Goal: Task Accomplishment & Management: Complete application form

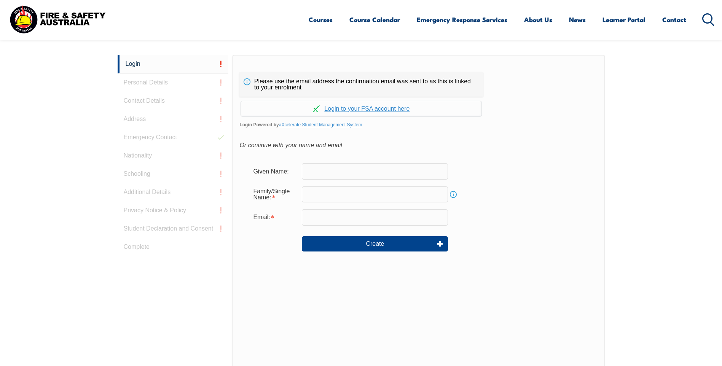
scroll to position [203, 0]
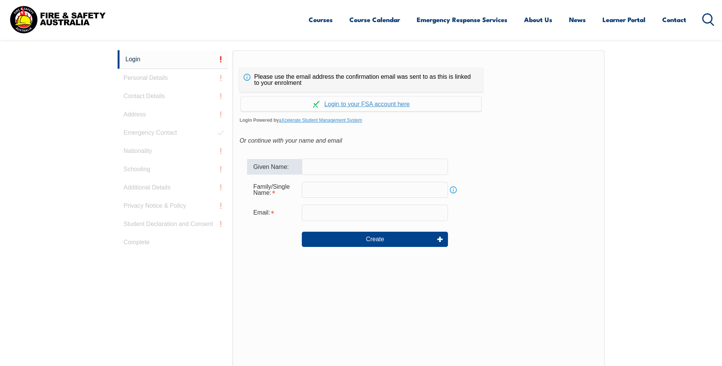
click at [318, 169] on input "text" at bounding box center [375, 167] width 146 height 16
type input "[PERSON_NAME]"
type input "DOULAS"
type input "[PERSON_NAME][EMAIL_ADDRESS][DOMAIN_NAME]"
click at [364, 102] on link "Continue with aXcelerate" at bounding box center [361, 104] width 240 height 15
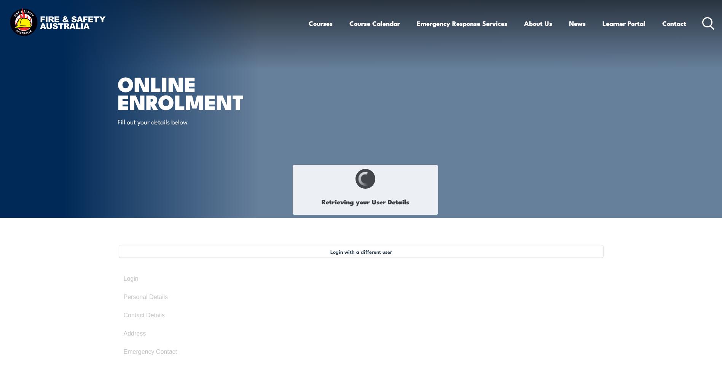
type input "[PERSON_NAME]"
type input "Doulas"
type input "[DATE]"
type input "SCVPYGY6M8"
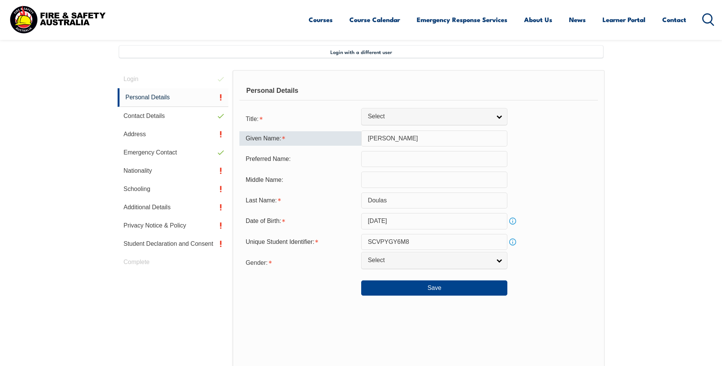
scroll to position [207, 0]
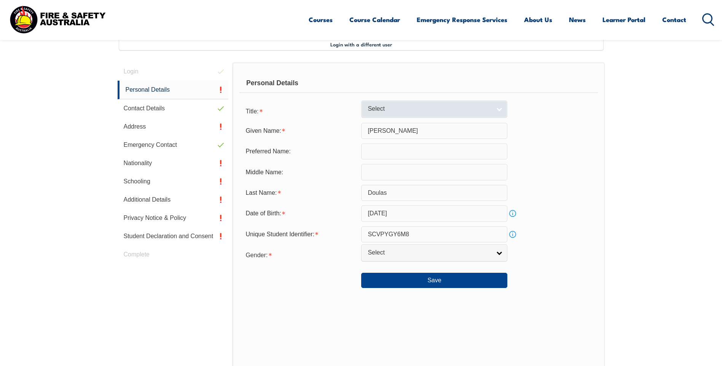
click at [378, 107] on span "Select" at bounding box center [428, 109] width 123 height 8
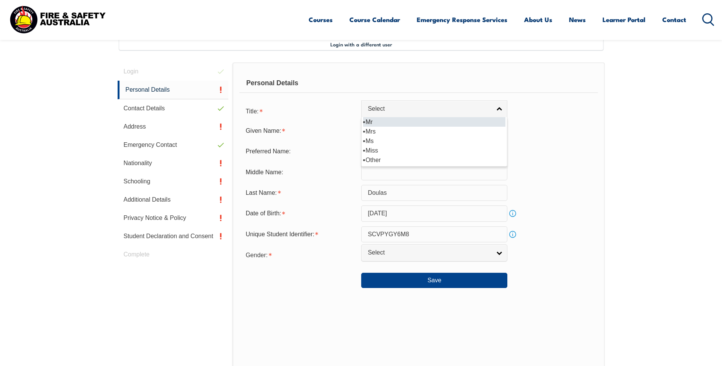
click at [372, 124] on li "Mr" at bounding box center [434, 122] width 142 height 10
select select "Mr"
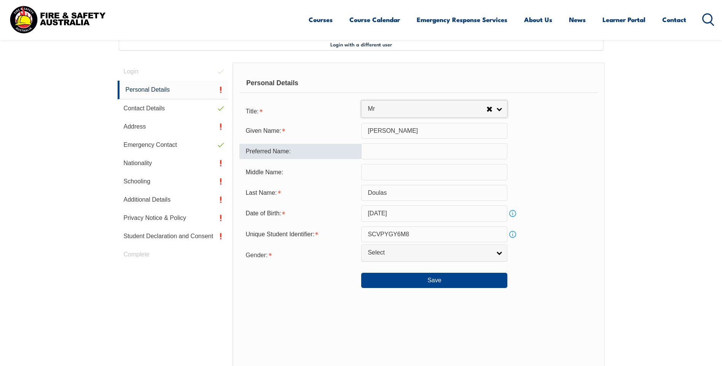
click at [378, 150] on input "text" at bounding box center [434, 151] width 146 height 16
drag, startPoint x: 391, startPoint y: 148, endPoint x: 344, endPoint y: 149, distance: 46.8
click at [344, 149] on div "Preferred Name: TONY" at bounding box center [418, 151] width 358 height 16
type input "Tony"
click at [393, 254] on span "Select" at bounding box center [428, 253] width 123 height 8
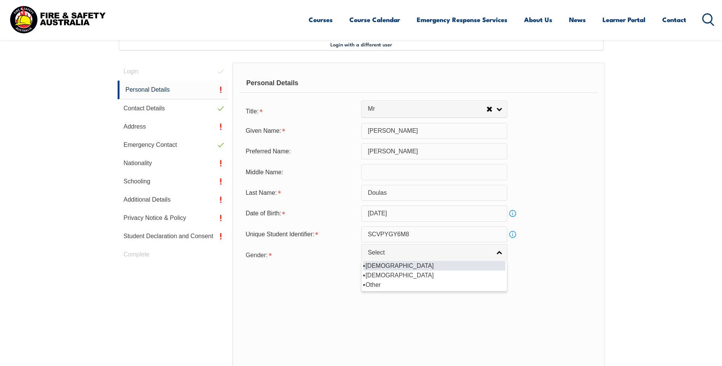
click at [378, 264] on li "[DEMOGRAPHIC_DATA]" at bounding box center [434, 266] width 142 height 10
select select "M"
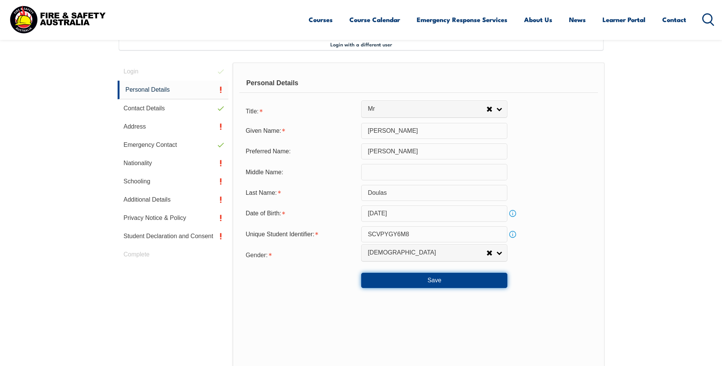
click at [426, 281] on button "Save" at bounding box center [434, 280] width 146 height 15
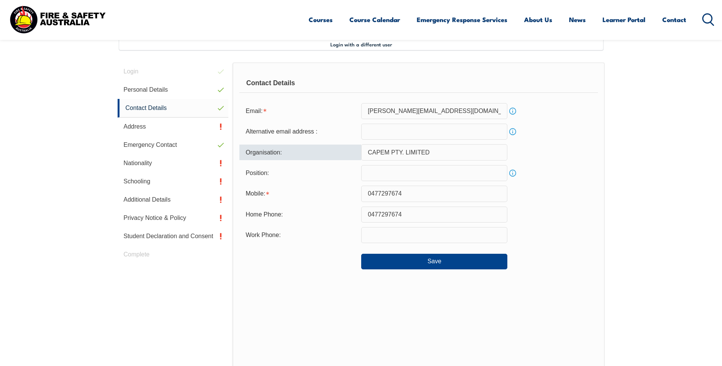
click at [386, 153] on input "CAPEM PTY. LIMITED" at bounding box center [434, 152] width 146 height 16
click at [439, 152] on input "CAPEM PTY. LIMITED" at bounding box center [434, 152] width 146 height 16
click at [388, 170] on input "text" at bounding box center [434, 173] width 146 height 16
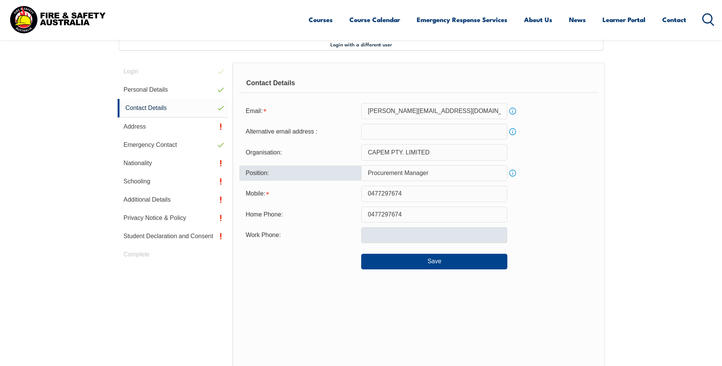
type input "Procurement Manager"
click at [384, 234] on input "text" at bounding box center [434, 235] width 146 height 16
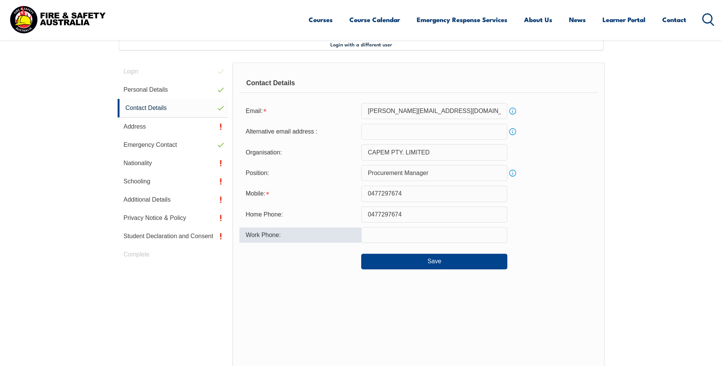
type input "0882809899"
click at [426, 260] on button "Save" at bounding box center [434, 261] width 146 height 15
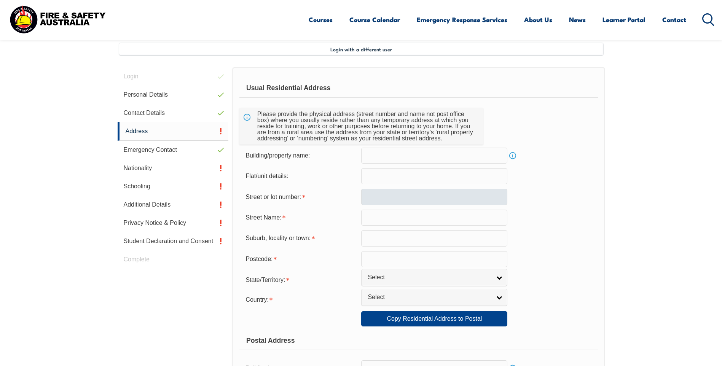
scroll to position [169, 0]
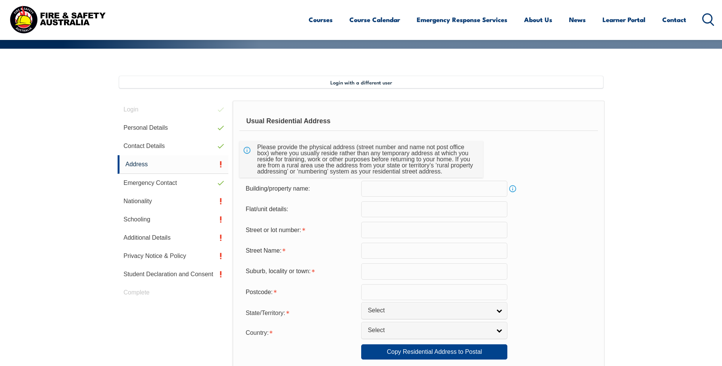
click at [374, 231] on input "text" at bounding box center [434, 230] width 146 height 16
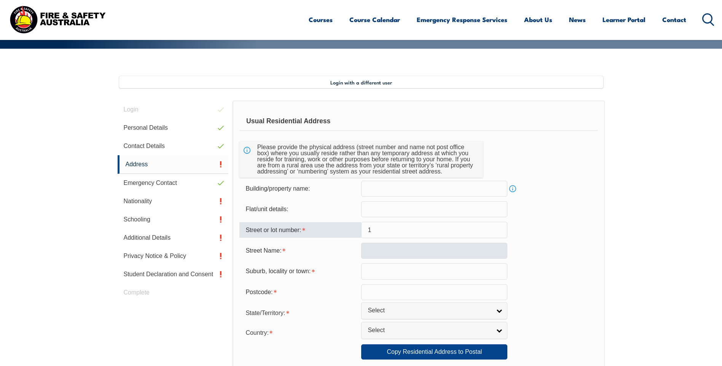
type input "1"
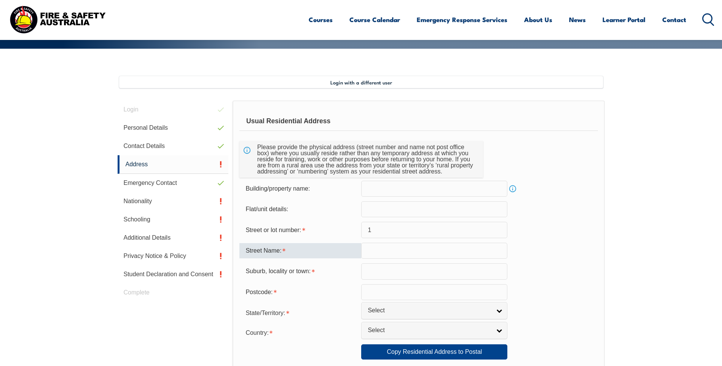
click at [371, 245] on input "text" at bounding box center [434, 251] width 146 height 16
type input "Segal Crt"
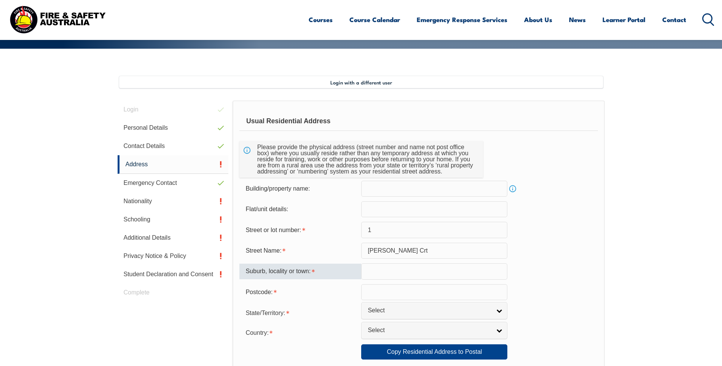
click at [386, 274] on input "text" at bounding box center [434, 271] width 146 height 16
type input "Paralowie"
click at [383, 294] on input "text" at bounding box center [434, 292] width 146 height 16
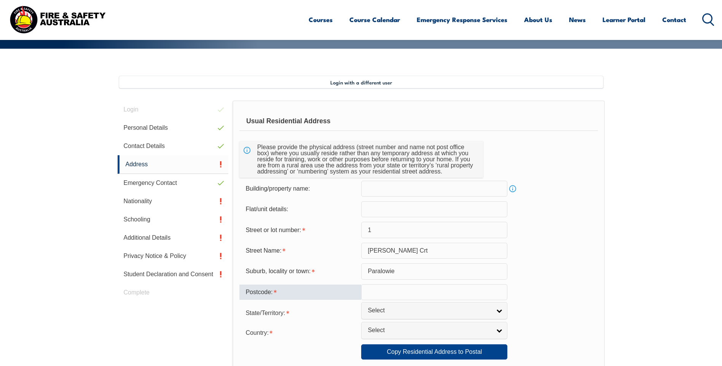
click at [368, 292] on input "text" at bounding box center [434, 292] width 146 height 16
type input "5108"
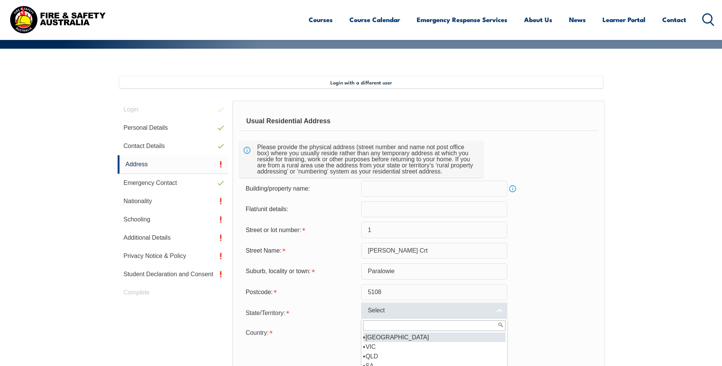
click at [378, 310] on span "Select" at bounding box center [428, 311] width 123 height 8
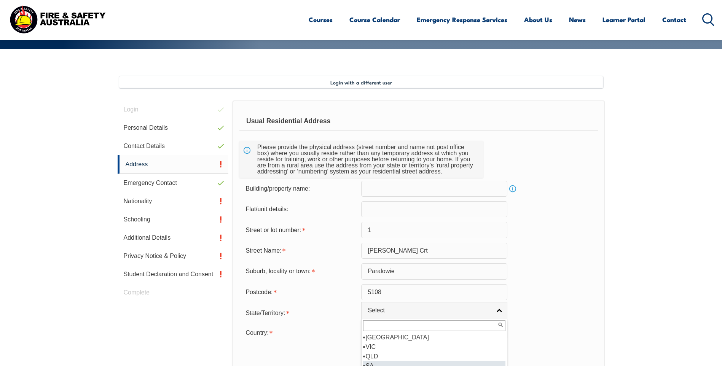
click at [378, 361] on li "SA" at bounding box center [434, 366] width 142 height 10
select select "SA"
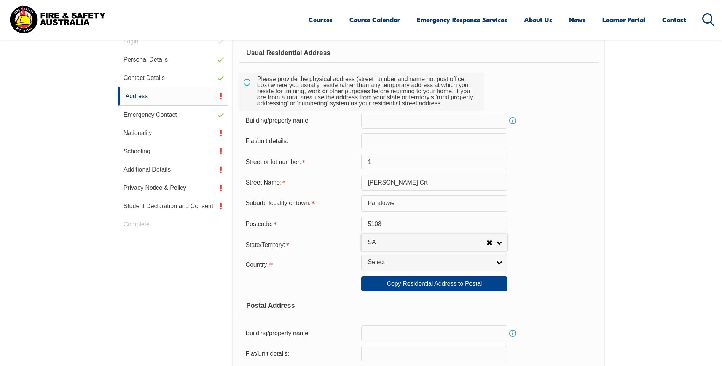
scroll to position [245, 0]
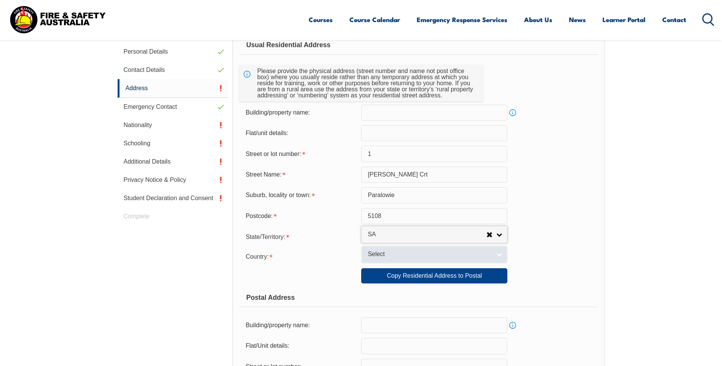
click at [373, 256] on span "Select" at bounding box center [428, 254] width 123 height 8
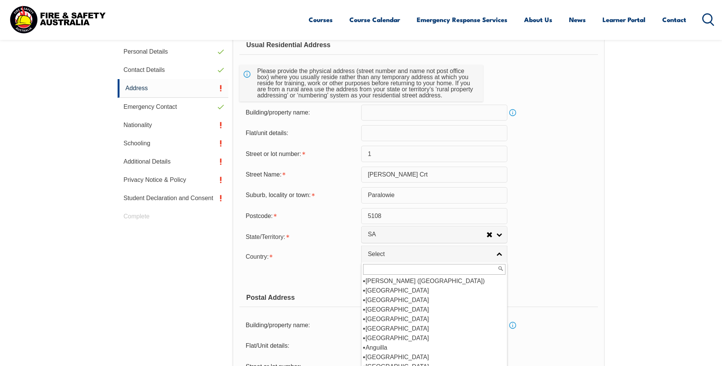
scroll to position [114, 0]
click at [386, 288] on li "[GEOGRAPHIC_DATA]" at bounding box center [434, 291] width 142 height 10
select select "1101"
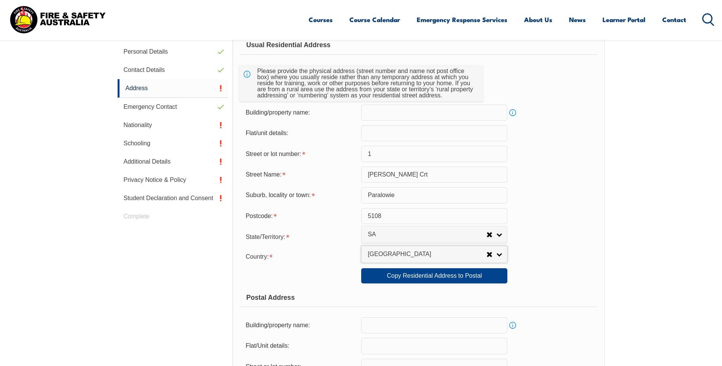
click at [552, 262] on div "Country: Adelie Land (France) Afghanistan Aland Islands Albania Algeria Andorra…" at bounding box center [418, 255] width 358 height 15
click at [432, 274] on link "Copy Residential Address to Postal" at bounding box center [434, 275] width 146 height 15
type input "1"
type input "Segal Crt"
type input "Paralowie"
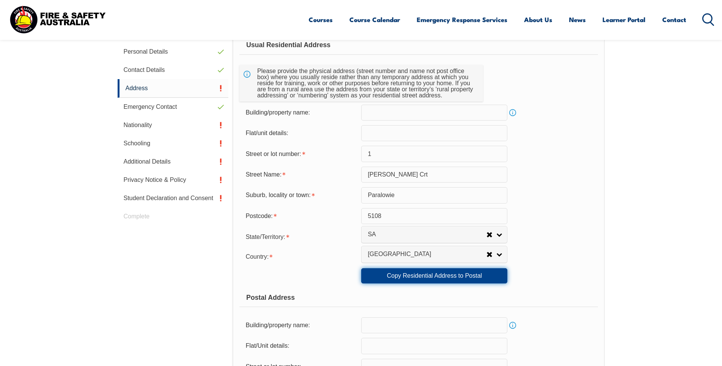
select select "SA"
type input "5108"
select select "1101"
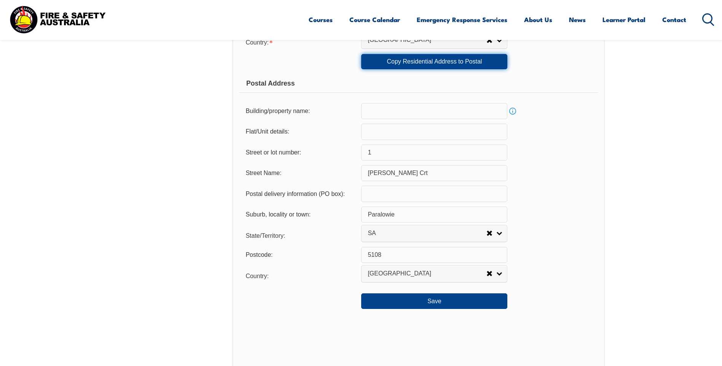
scroll to position [474, 0]
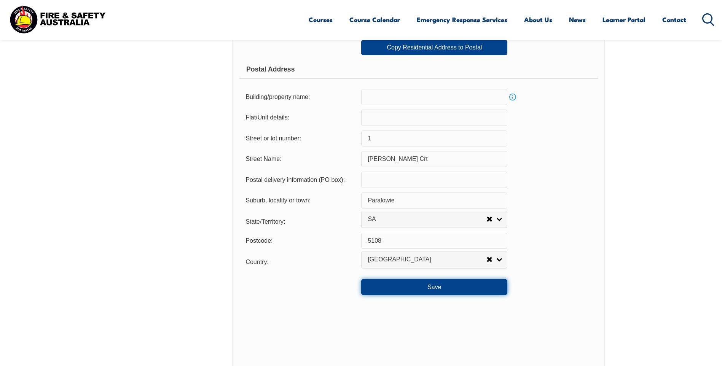
click at [420, 290] on button "Save" at bounding box center [434, 286] width 146 height 15
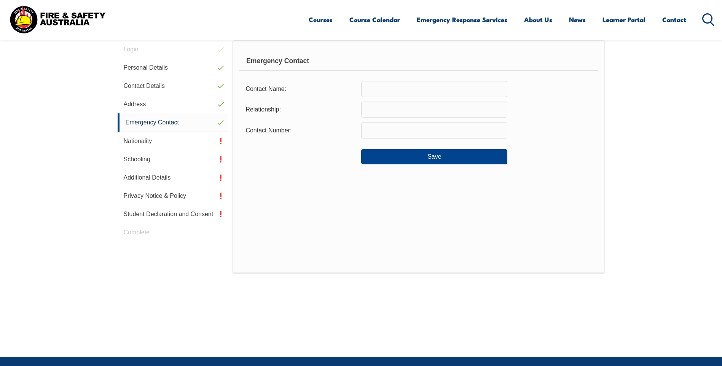
scroll to position [207, 0]
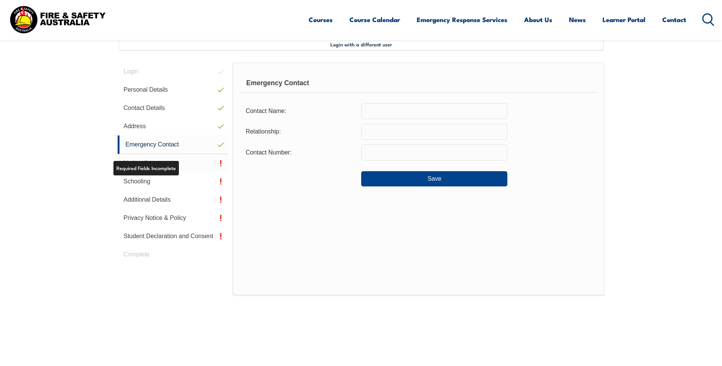
click at [153, 165] on link "Nationality" at bounding box center [173, 163] width 111 height 18
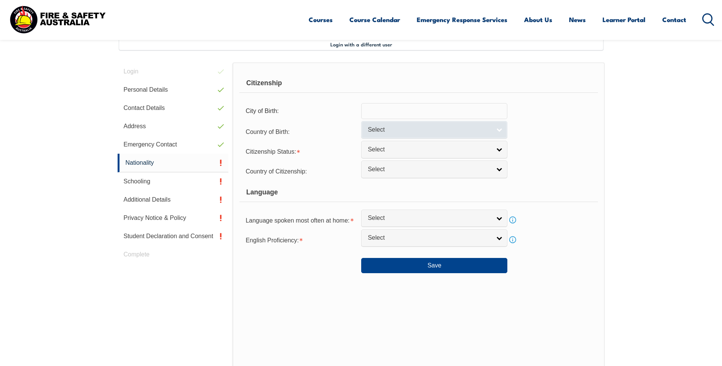
click at [416, 124] on link "Select" at bounding box center [434, 129] width 146 height 17
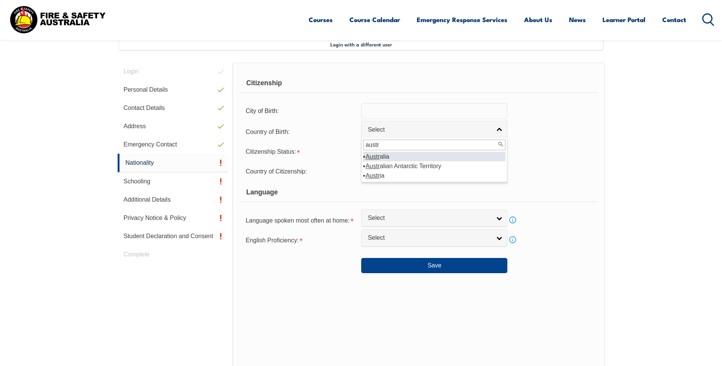
type input "austr"
click at [377, 157] on em "Austr" at bounding box center [372, 156] width 14 height 6
select select "1101"
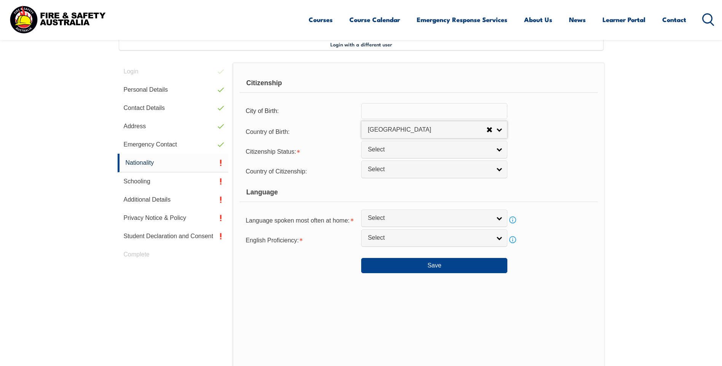
click at [380, 108] on input "text" at bounding box center [434, 111] width 146 height 16
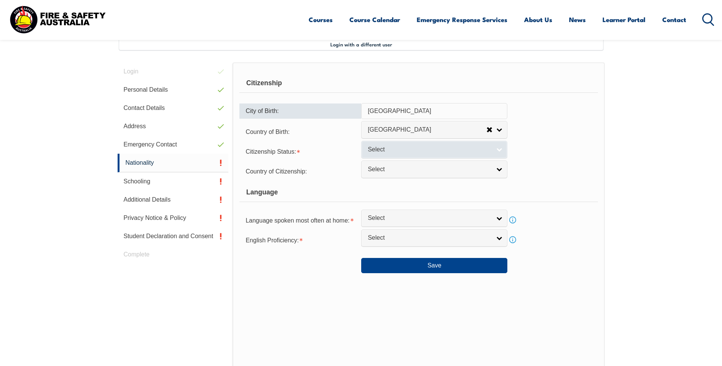
type input "Adelaide"
click at [380, 151] on span "Select" at bounding box center [428, 150] width 123 height 8
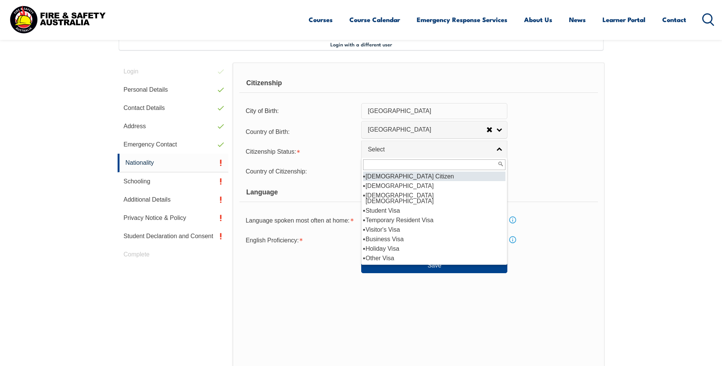
click at [384, 174] on li "[DEMOGRAPHIC_DATA] Citizen" at bounding box center [434, 177] width 142 height 10
select select "1"
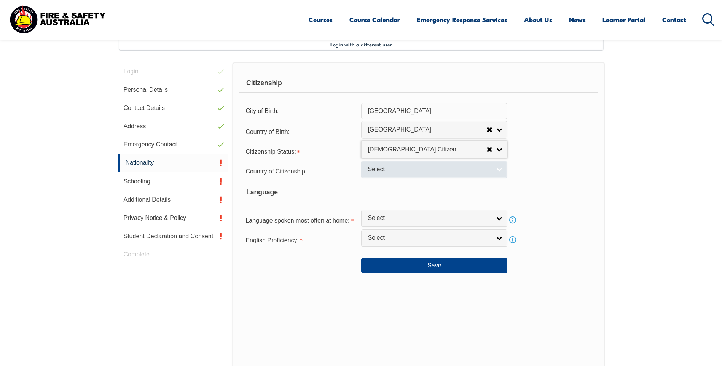
click at [381, 170] on span "Select" at bounding box center [428, 169] width 123 height 8
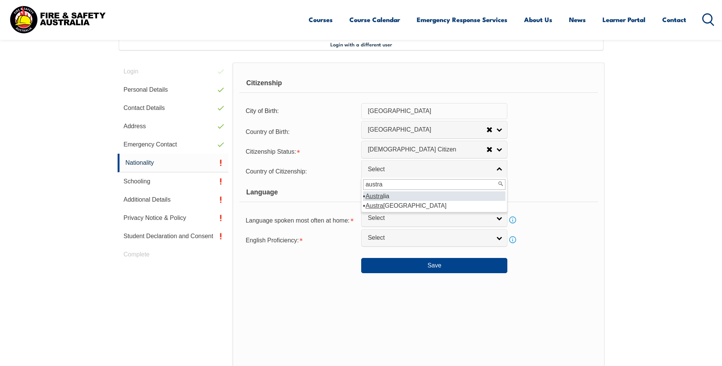
type input "austra"
click at [382, 197] on em "Austra" at bounding box center [373, 196] width 17 height 6
select select "1101"
click at [412, 193] on div "Language" at bounding box center [418, 192] width 358 height 19
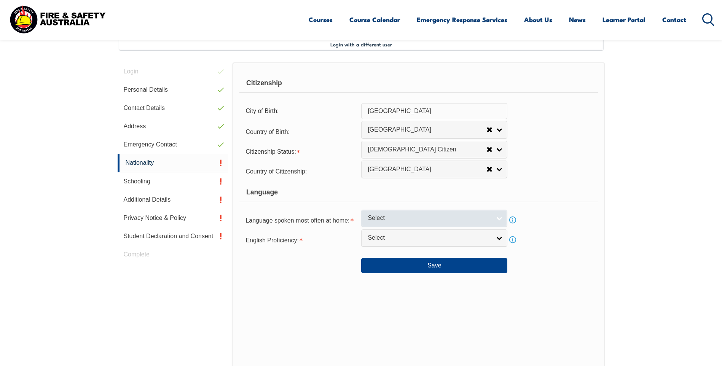
click at [380, 216] on span "Select" at bounding box center [428, 218] width 123 height 8
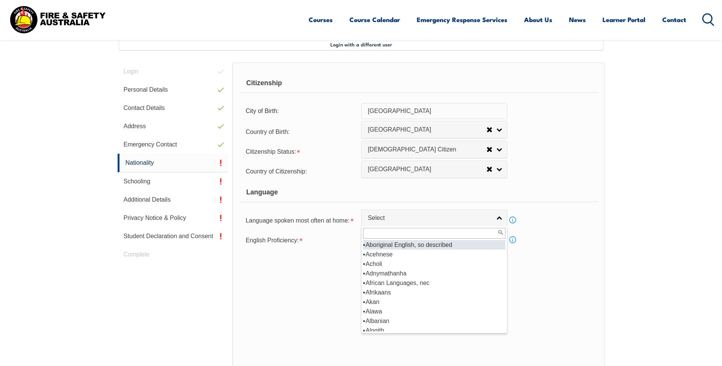
click at [376, 233] on input "text" at bounding box center [434, 233] width 142 height 11
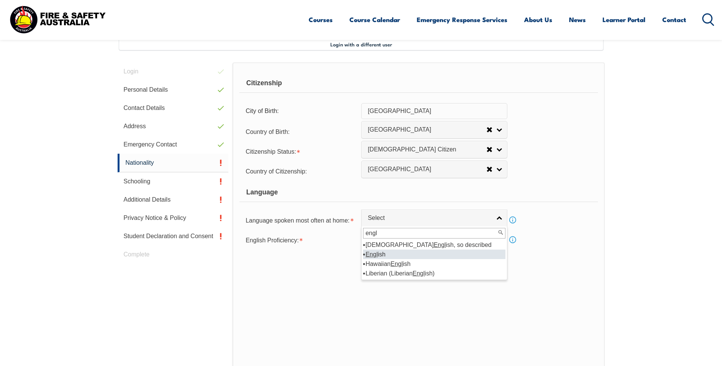
type input "engl"
click at [377, 254] on em "Engl" at bounding box center [371, 254] width 12 height 6
select select "1201"
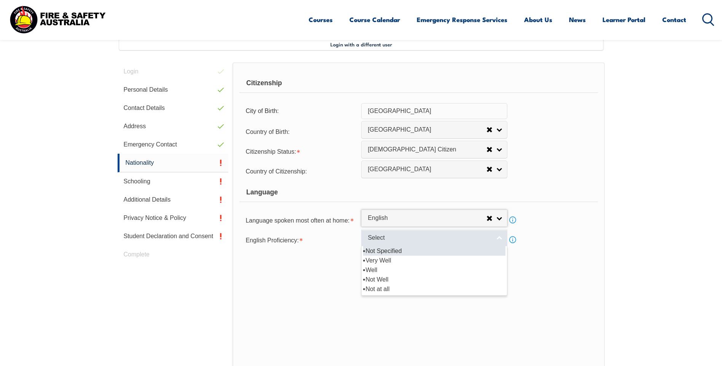
click at [377, 238] on span "Select" at bounding box center [428, 238] width 123 height 8
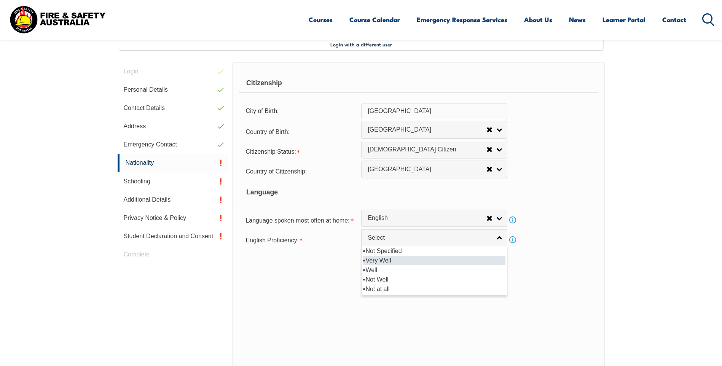
click at [380, 257] on li "Very Well" at bounding box center [434, 261] width 142 height 10
select select "1"
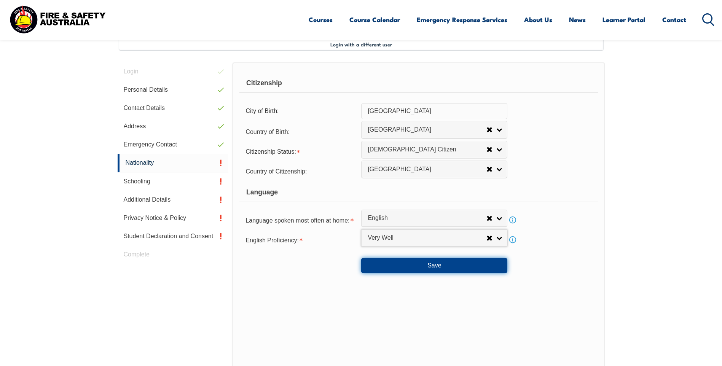
click at [430, 264] on button "Save" at bounding box center [434, 265] width 146 height 15
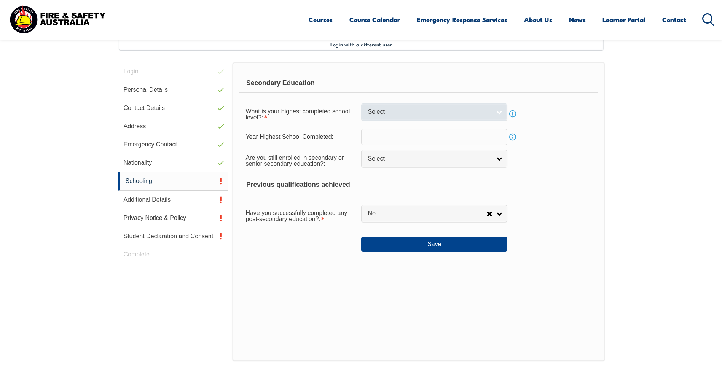
click at [378, 112] on span "Select" at bounding box center [428, 112] width 123 height 8
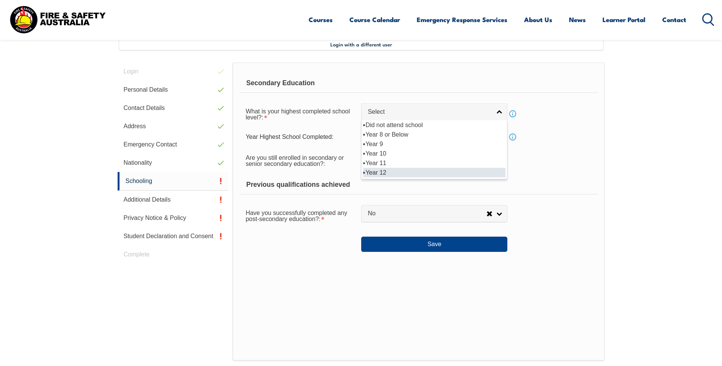
click at [383, 168] on li "Year 12" at bounding box center [434, 173] width 142 height 10
select select "12"
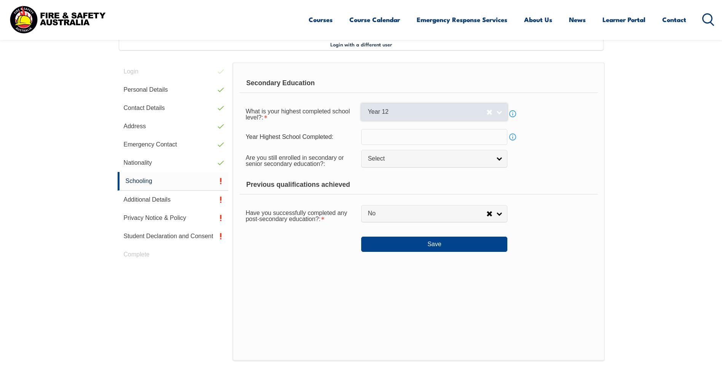
click at [383, 111] on span "Year 12" at bounding box center [426, 112] width 119 height 8
click at [379, 138] on input "text" at bounding box center [434, 137] width 146 height 16
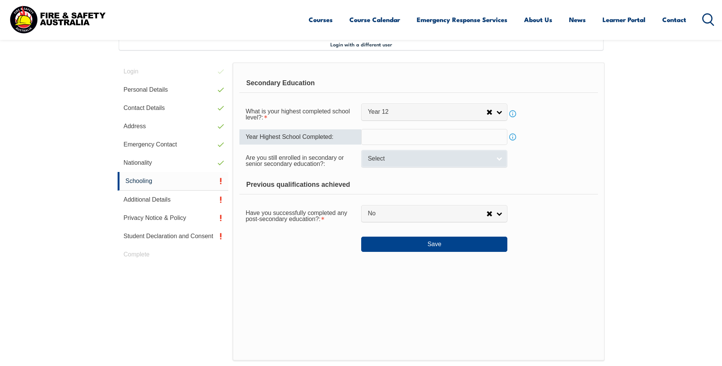
click at [373, 157] on span "Select" at bounding box center [428, 159] width 123 height 8
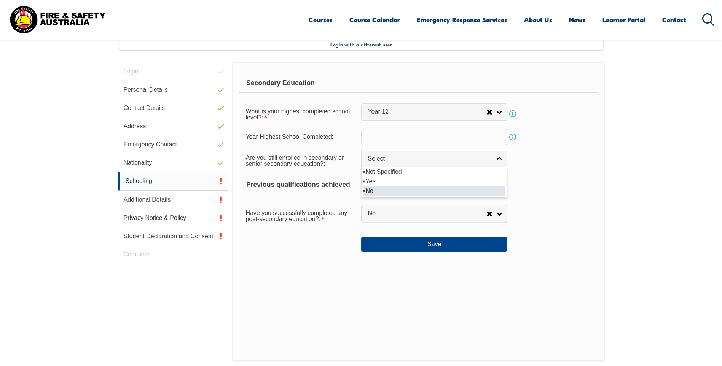
click at [372, 188] on li "No" at bounding box center [434, 191] width 142 height 10
select select "false"
click at [378, 177] on div "Previous qualifications achieved" at bounding box center [418, 184] width 358 height 19
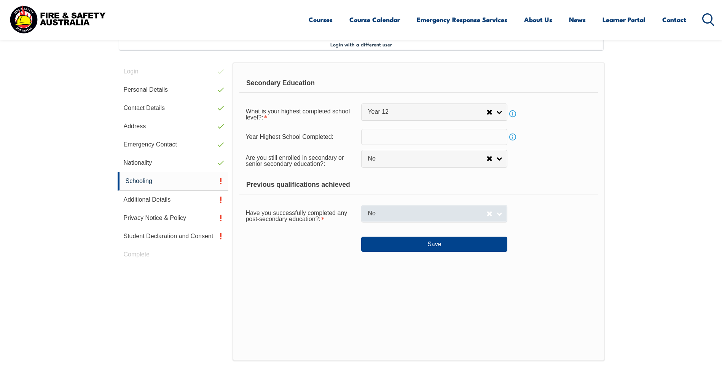
click at [380, 215] on span "No" at bounding box center [426, 214] width 119 height 8
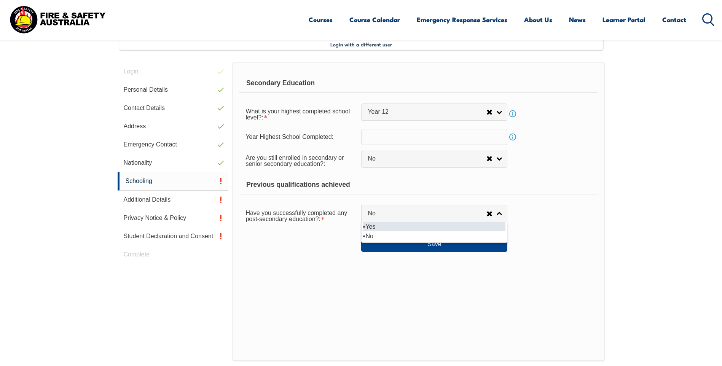
click at [375, 227] on li "Yes" at bounding box center [434, 227] width 142 height 10
select select "true"
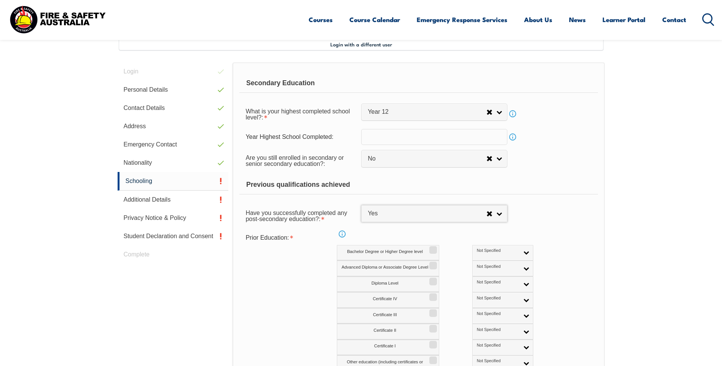
click at [397, 187] on div "Previous qualifications achieved" at bounding box center [418, 184] width 358 height 19
click at [369, 134] on input "text" at bounding box center [434, 137] width 146 height 16
click at [378, 136] on input "text" at bounding box center [434, 137] width 146 height 16
type input "1992"
click at [554, 165] on div "Are you still enrolled in secondary or senior secondary education?: Not Specifi…" at bounding box center [418, 159] width 358 height 21
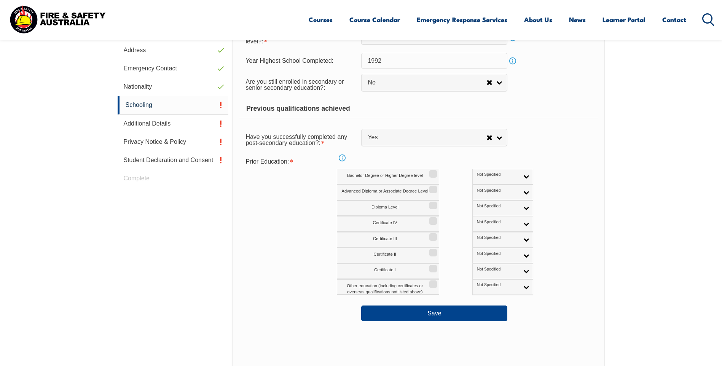
scroll to position [321, 0]
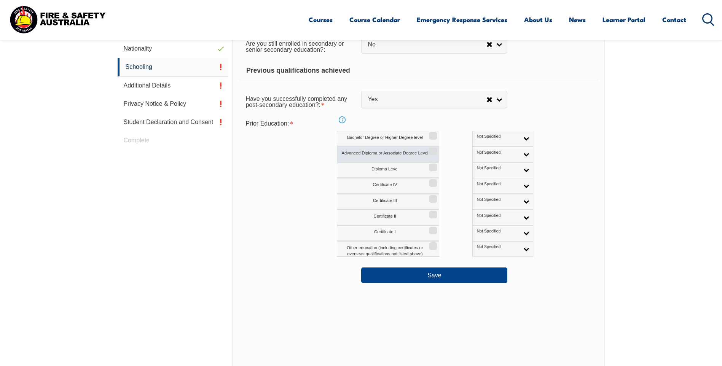
click at [433, 149] on input "Advanced Diploma or Associate Degree Level" at bounding box center [431, 148] width 5 height 1
checkbox input "true"
click at [490, 155] on link "Not Specified" at bounding box center [502, 154] width 61 height 16
click at [478, 176] on li "Australian Qualification" at bounding box center [502, 178] width 57 height 15
click at [545, 157] on div "Advanced Diploma or Associate Degree Level Not Specified Australian Qualificati…" at bounding box center [451, 154] width 229 height 16
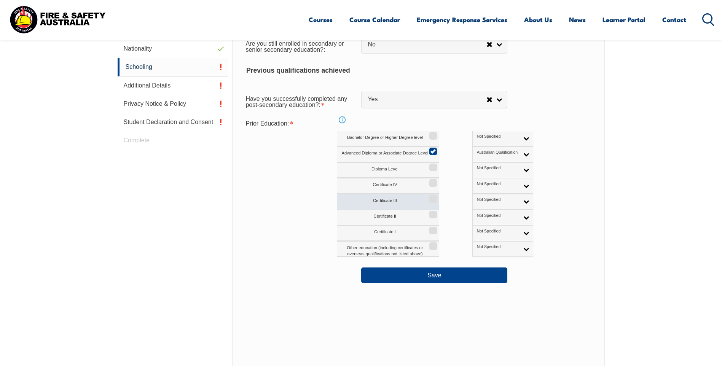
click at [431, 197] on input "Certificate III" at bounding box center [431, 196] width 5 height 1
checkbox input "true"
click at [492, 201] on link "Not Specified" at bounding box center [502, 202] width 61 height 16
click at [474, 225] on li "Australian Qualification" at bounding box center [502, 226] width 57 height 15
click at [433, 181] on input "Certificate IV" at bounding box center [431, 180] width 5 height 1
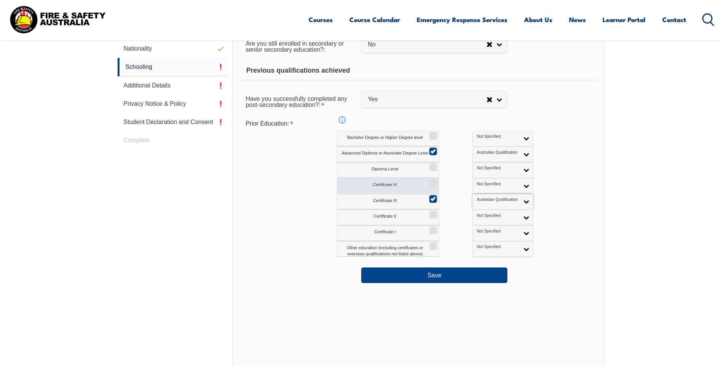
checkbox input "true"
click at [491, 185] on link "Not Specified" at bounding box center [502, 186] width 61 height 16
click at [474, 208] on li "Australian Qualification" at bounding box center [502, 210] width 57 height 15
click at [431, 212] on input "Certificate II" at bounding box center [431, 211] width 5 height 1
checkbox input "true"
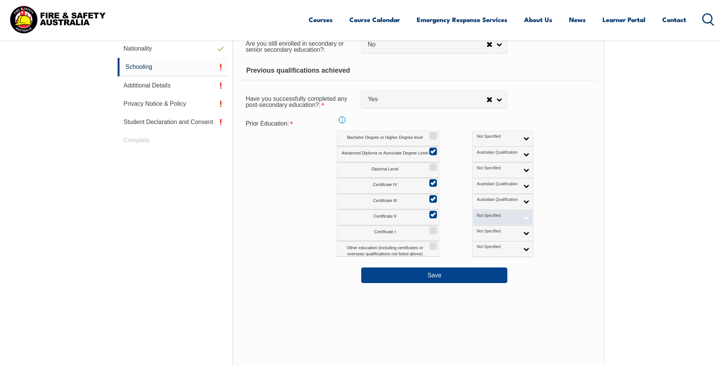
click at [477, 215] on span "Not Specified" at bounding box center [498, 215] width 42 height 5
click at [474, 245] on li "Australian Qualification" at bounding box center [502, 241] width 57 height 15
click at [434, 228] on input "Certificate I" at bounding box center [431, 227] width 5 height 1
checkbox input "true"
click at [477, 230] on span "Not Specified" at bounding box center [498, 231] width 42 height 5
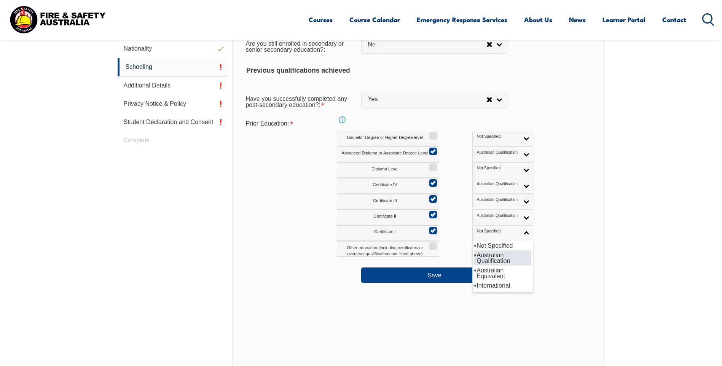
click at [474, 256] on li "Australian Qualification" at bounding box center [502, 257] width 57 height 15
click at [542, 228] on div "Certificate I Not Specified Australian Qualification Australian Equivalent Inte…" at bounding box center [451, 234] width 229 height 16
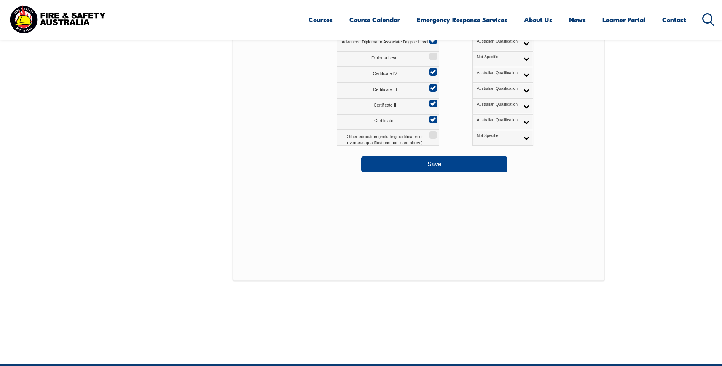
scroll to position [435, 0]
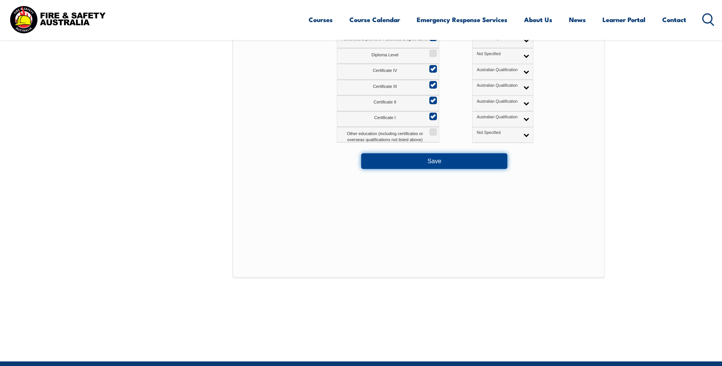
click at [439, 161] on button "Save" at bounding box center [434, 160] width 146 height 15
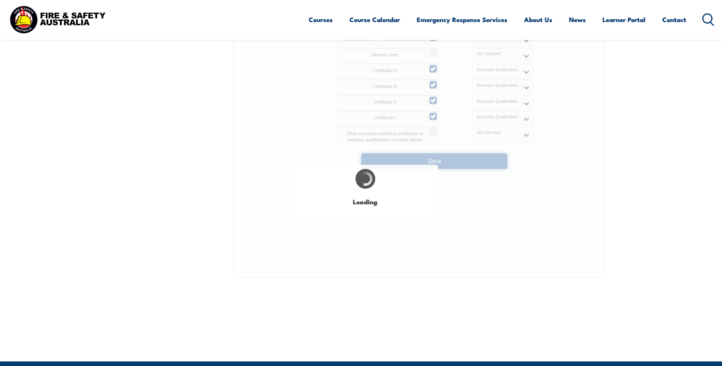
select select
select select "false"
select select "true"
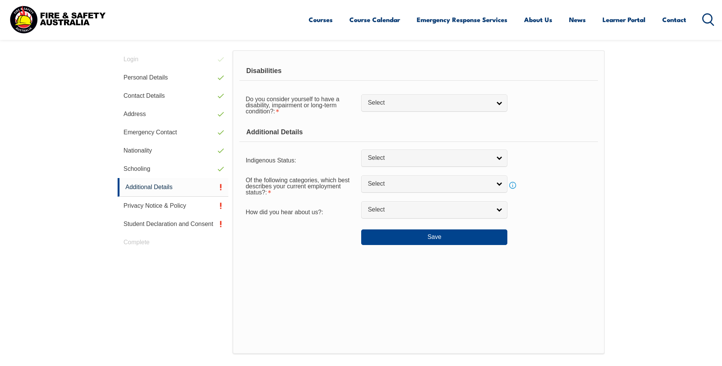
scroll to position [207, 0]
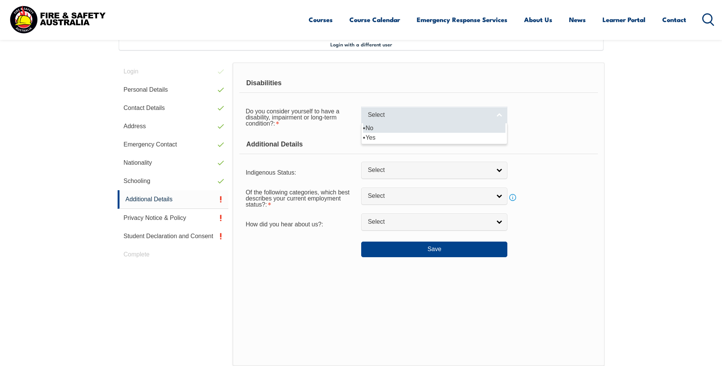
click at [389, 115] on span "Select" at bounding box center [428, 115] width 123 height 8
click at [376, 128] on li "No" at bounding box center [434, 128] width 142 height 10
select select "false"
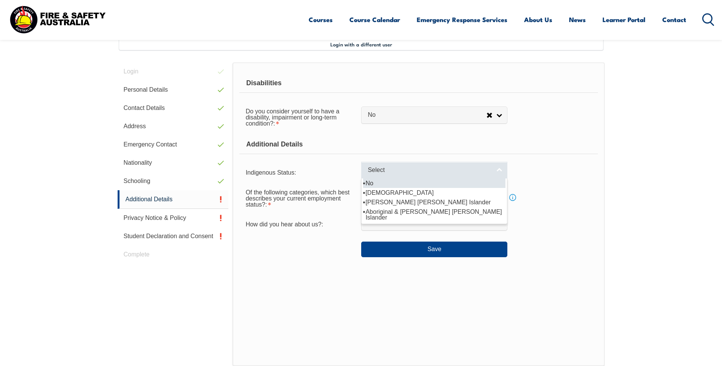
click at [402, 170] on span "Select" at bounding box center [428, 170] width 123 height 8
click at [391, 181] on li "No" at bounding box center [434, 183] width 142 height 10
select select "4"
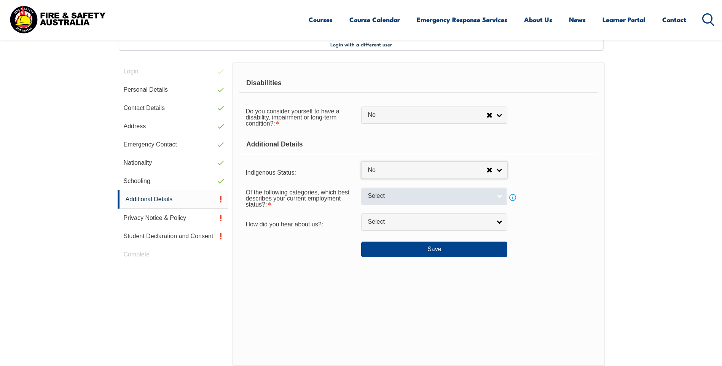
click at [379, 196] on span "Select" at bounding box center [428, 196] width 123 height 8
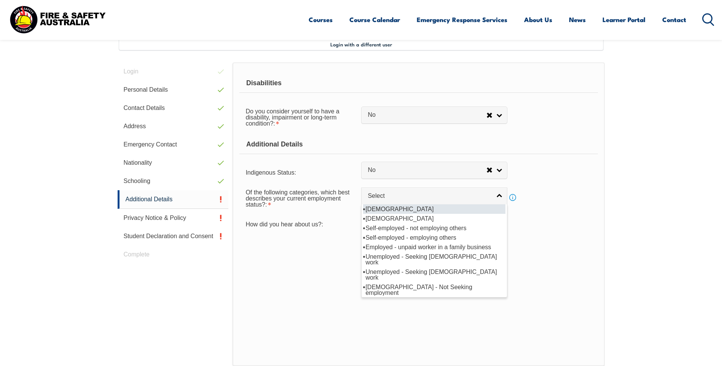
click at [381, 208] on li "[DEMOGRAPHIC_DATA]" at bounding box center [434, 209] width 142 height 10
select select "1"
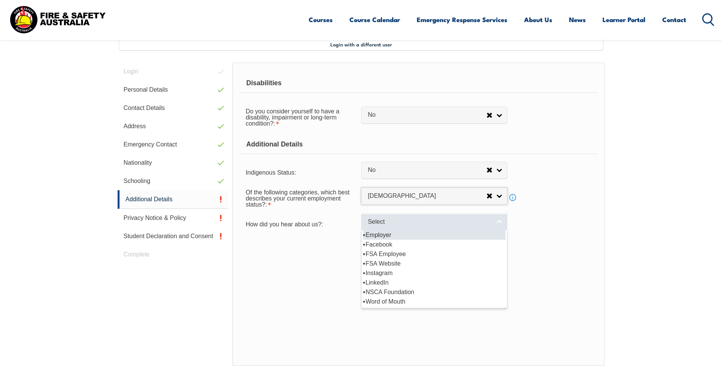
click at [378, 219] on span "Select" at bounding box center [428, 222] width 123 height 8
click at [380, 234] on li "Employer" at bounding box center [434, 235] width 142 height 10
select select "8019"
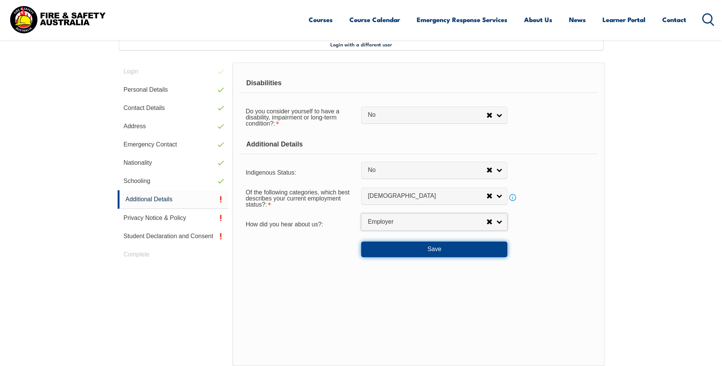
click at [429, 248] on button "Save" at bounding box center [434, 249] width 146 height 15
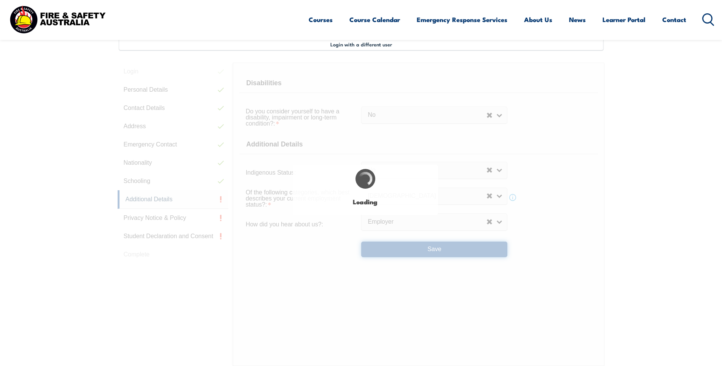
select select "false"
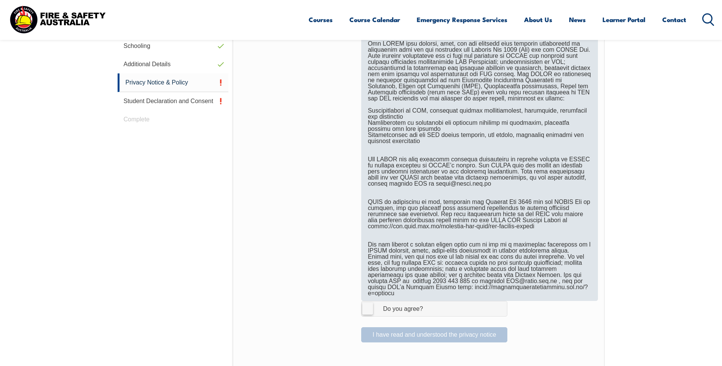
scroll to position [359, 0]
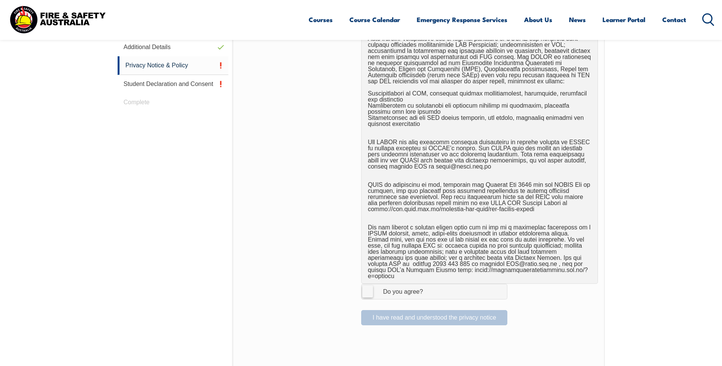
click at [370, 286] on label "I Agree Do you agree?" at bounding box center [434, 291] width 146 height 15
click at [429, 286] on input "I Agree Do you agree?" at bounding box center [435, 291] width 13 height 14
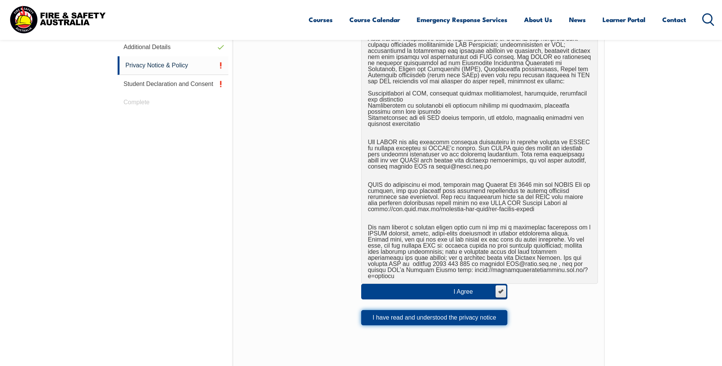
click at [435, 310] on button "I have read and understood the privacy notice" at bounding box center [434, 317] width 146 height 15
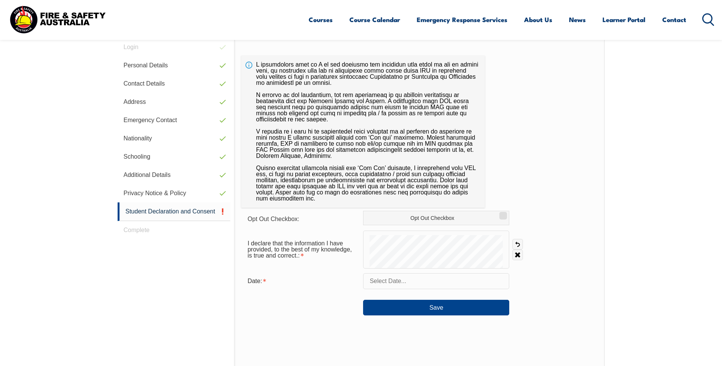
scroll to position [207, 0]
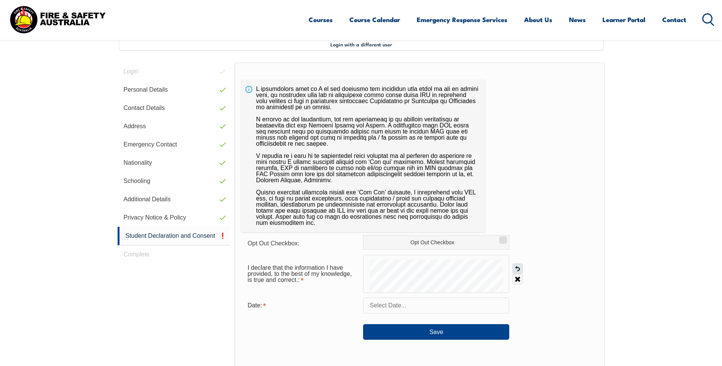
click at [518, 265] on link "Undo" at bounding box center [517, 268] width 11 height 11
click at [414, 307] on input "text" at bounding box center [436, 305] width 146 height 16
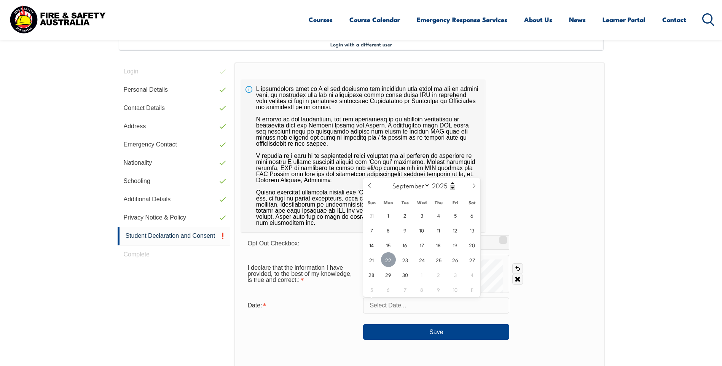
click at [387, 256] on span "22" at bounding box center [388, 259] width 15 height 15
type input "September 22, 2025"
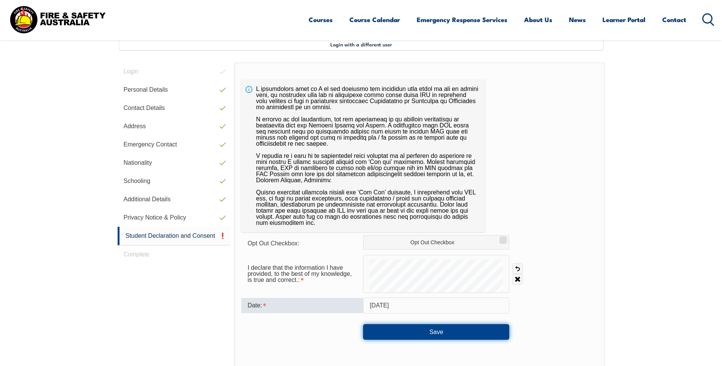
click at [443, 332] on button "Save" at bounding box center [436, 331] width 146 height 15
